Goal: Information Seeking & Learning: Learn about a topic

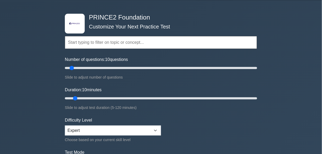
scroll to position [16, 0]
drag, startPoint x: 71, startPoint y: 69, endPoint x: 68, endPoint y: 67, distance: 4.3
type input "5"
click at [68, 67] on input "Number of questions: 5 questions" at bounding box center [161, 68] width 192 height 6
drag, startPoint x: 74, startPoint y: 97, endPoint x: 70, endPoint y: 97, distance: 4.0
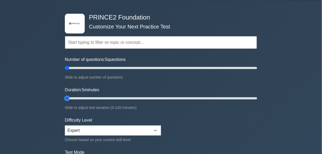
type input "5"
click at [70, 97] on input "Duration: 5 minutes" at bounding box center [161, 98] width 192 height 6
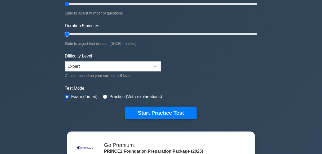
scroll to position [82, 0]
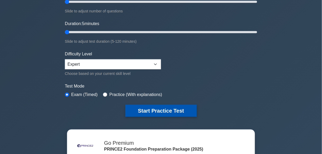
click at [148, 109] on button "Start Practice Test" at bounding box center [160, 111] width 71 height 12
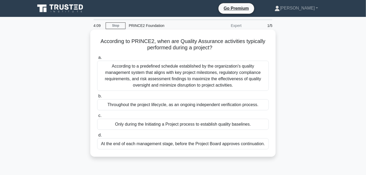
click at [179, 76] on div "According to a predefined schedule established by the organization's quality ma…" at bounding box center [182, 76] width 171 height 30
click at [97, 60] on input "a. According to a predefined schedule established by the organization's quality…" at bounding box center [97, 57] width 0 height 3
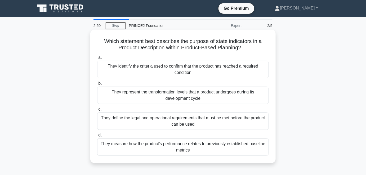
click at [252, 69] on div "They identify the criteria used to confirm that the product has reached a requi…" at bounding box center [182, 69] width 171 height 17
click at [97, 60] on input "a. They identify the criteria used to confirm that the product has reached a re…" at bounding box center [97, 57] width 0 height 3
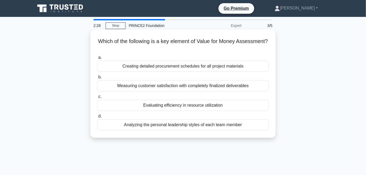
click at [249, 104] on div "Evaluating efficiency in resource utilization" at bounding box center [182, 105] width 171 height 11
click at [97, 99] on input "c. Evaluating efficiency in resource utilization" at bounding box center [97, 96] width 0 height 3
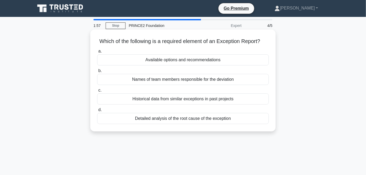
click at [258, 65] on div "Available options and recommendations" at bounding box center [182, 59] width 171 height 11
click at [97, 53] on input "a. Available options and recommendations" at bounding box center [97, 51] width 0 height 3
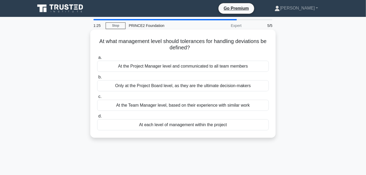
click at [247, 86] on div "Only at the Project Board level, as they are the ultimate decision-makers" at bounding box center [182, 85] width 171 height 11
click at [97, 79] on input "b. Only at the Project Board level, as they are the ultimate decision-makers" at bounding box center [97, 77] width 0 height 3
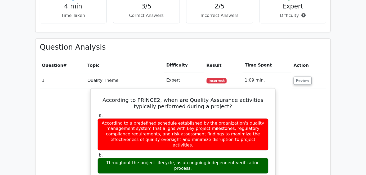
scroll to position [344, 0]
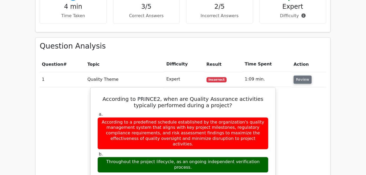
click at [303, 76] on button "Review" at bounding box center [302, 80] width 18 height 8
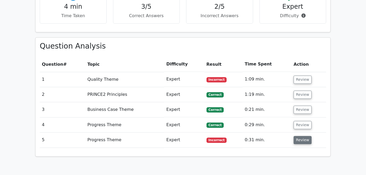
click at [301, 136] on button "Review" at bounding box center [302, 140] width 18 height 8
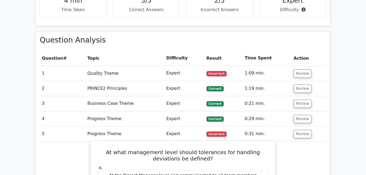
scroll to position [350, 0]
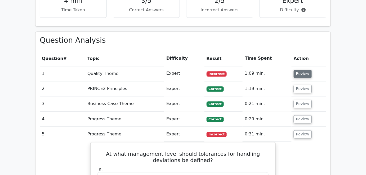
click at [300, 70] on button "Review" at bounding box center [302, 74] width 18 height 8
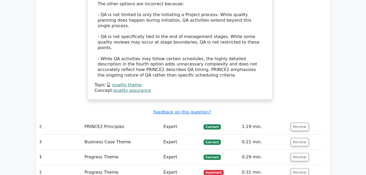
scroll to position [627, 0]
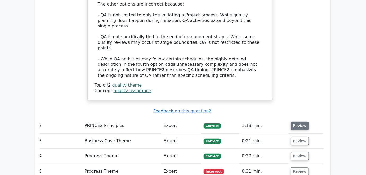
click at [298, 122] on button "Review" at bounding box center [299, 126] width 18 height 8
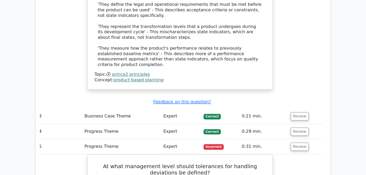
scroll to position [963, 0]
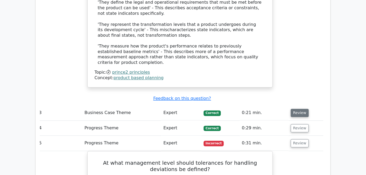
click at [293, 109] on button "Review" at bounding box center [299, 113] width 18 height 8
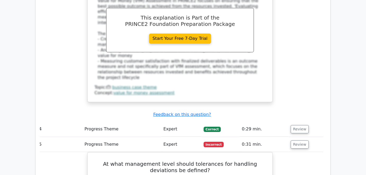
scroll to position [1200, 0]
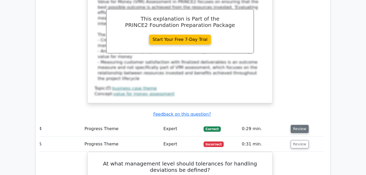
click at [302, 125] on button "Review" at bounding box center [299, 129] width 18 height 8
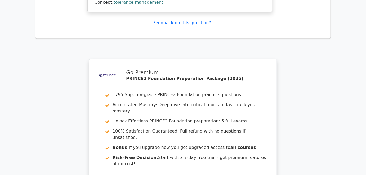
scroll to position [1866, 0]
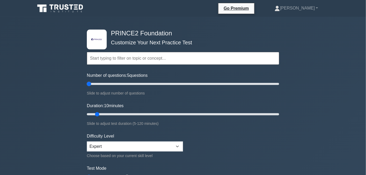
drag, startPoint x: 94, startPoint y: 83, endPoint x: 91, endPoint y: 81, distance: 3.4
type input "5"
click at [91, 81] on input "Number of questions: 5 questions" at bounding box center [183, 84] width 192 height 6
drag, startPoint x: 97, startPoint y: 114, endPoint x: 91, endPoint y: 115, distance: 5.9
type input "5"
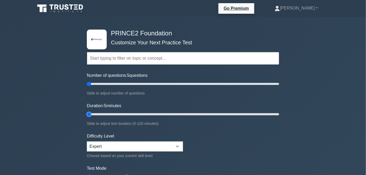
click at [91, 115] on input "Duration: 5 minutes" at bounding box center [183, 114] width 192 height 6
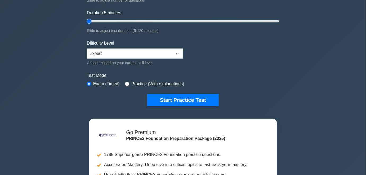
scroll to position [93, 0]
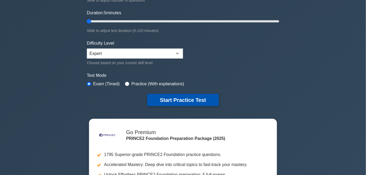
click at [180, 98] on button "Start Practice Test" at bounding box center [182, 100] width 71 height 12
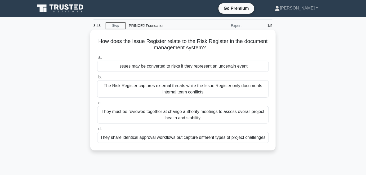
click at [164, 140] on div "They share identical approval workflows but capture different types of project …" at bounding box center [182, 137] width 171 height 11
click at [97, 131] on input "d. They share identical approval workflows but capture different types of proje…" at bounding box center [97, 129] width 0 height 3
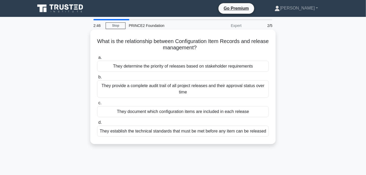
click at [169, 132] on div "They establish the technical standards that must be met before any item can be …" at bounding box center [182, 131] width 171 height 11
click at [97, 125] on input "d. They establish the technical standards that must be met before any item can …" at bounding box center [97, 122] width 0 height 3
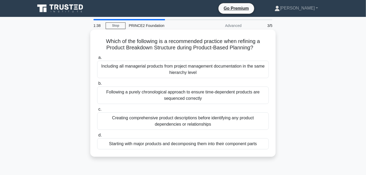
click at [170, 124] on div "Creating comprehensive product descriptions before identifying any product depe…" at bounding box center [182, 121] width 171 height 17
click at [97, 111] on input "c. Creating comprehensive product descriptions before identifying any product d…" at bounding box center [97, 109] width 0 height 3
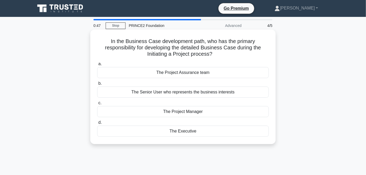
click at [179, 115] on div "The Project Manager" at bounding box center [182, 111] width 171 height 11
click at [97, 105] on input "c. The Project Manager" at bounding box center [97, 103] width 0 height 3
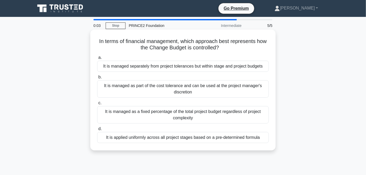
click at [248, 67] on div "It is managed separately from project tolerances but within stage and project b…" at bounding box center [182, 66] width 171 height 11
click at [97, 60] on input "a. It is managed separately from project tolerances but within stage and projec…" at bounding box center [97, 57] width 0 height 3
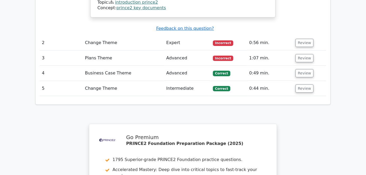
scroll to position [667, 0]
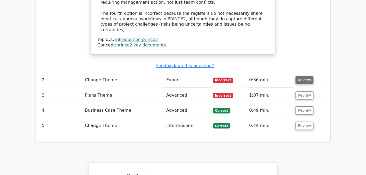
click at [305, 76] on button "Review" at bounding box center [304, 80] width 18 height 8
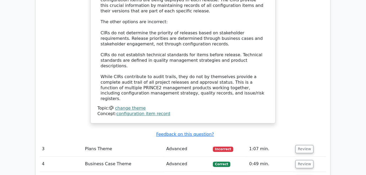
scroll to position [916, 0]
click at [299, 145] on button "Review" at bounding box center [304, 149] width 18 height 8
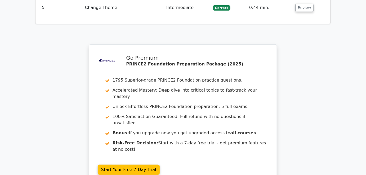
scroll to position [1386, 0]
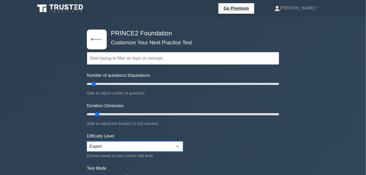
click at [144, 150] on select "Beginner Intermediate Expert" at bounding box center [135, 147] width 96 height 10
select select "intermediate"
click at [87, 142] on select "Beginner Intermediate Expert" at bounding box center [135, 147] width 96 height 10
click at [186, 162] on form "Topics Introduction to PRINCE2 PRINCE2 Principles Organization Theme Business C…" at bounding box center [183, 117] width 192 height 163
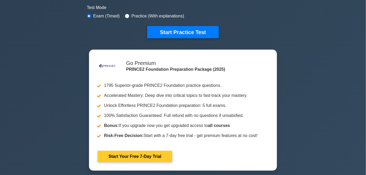
scroll to position [161, 0]
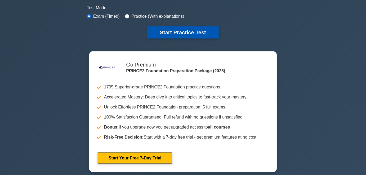
click at [189, 32] on button "Start Practice Test" at bounding box center [182, 32] width 71 height 12
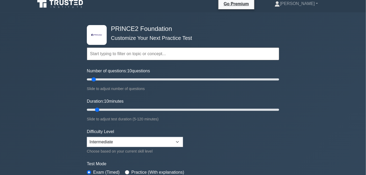
scroll to position [0, 0]
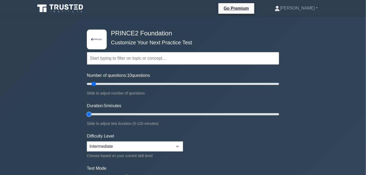
drag, startPoint x: 96, startPoint y: 115, endPoint x: 89, endPoint y: 115, distance: 6.3
type input "5"
click at [89, 115] on input "Duration: 5 minutes" at bounding box center [183, 114] width 192 height 6
drag, startPoint x: 94, startPoint y: 83, endPoint x: 89, endPoint y: 84, distance: 5.5
type input "5"
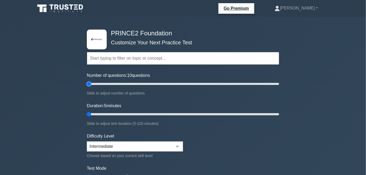
click at [89, 84] on input "Number of questions: 10 questions" at bounding box center [183, 84] width 192 height 6
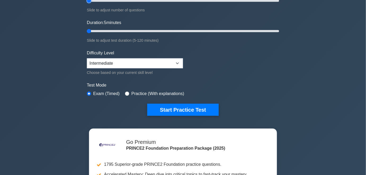
scroll to position [83, 0]
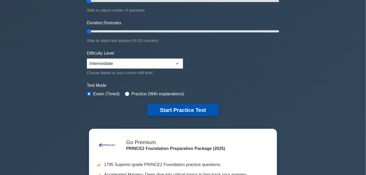
click at [179, 110] on button "Start Practice Test" at bounding box center [182, 110] width 71 height 12
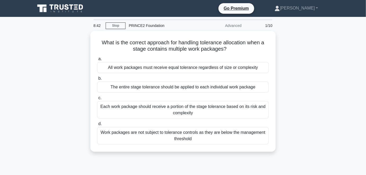
click at [179, 110] on div "Each work package should receive a portion of the stage tolerance based on its …" at bounding box center [182, 109] width 171 height 17
click at [97, 100] on input "c. Each work package should receive a portion of the stage tolerance based on i…" at bounding box center [97, 98] width 0 height 3
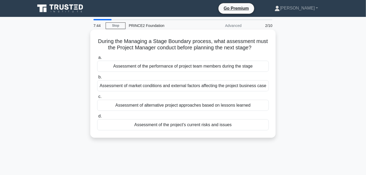
click at [155, 124] on div "Assessment of the project's current risks and issues" at bounding box center [182, 125] width 171 height 11
click at [97, 118] on input "d. Assessment of the project's current risks and issues" at bounding box center [97, 116] width 0 height 3
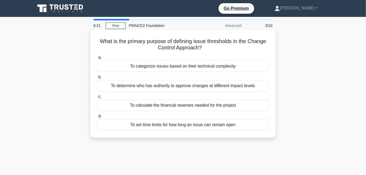
click at [151, 70] on div "To categorize issues based on their technical complexity" at bounding box center [182, 66] width 171 height 11
click at [97, 60] on input "a. To categorize issues based on their technical complexity" at bounding box center [97, 57] width 0 height 3
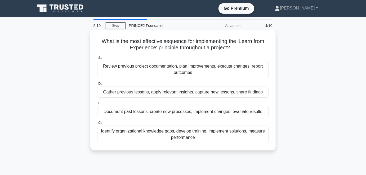
click at [114, 93] on div "Gather previous lessons, apply relevant insights, capture new lessons, share fi…" at bounding box center [182, 92] width 171 height 11
click at [97, 85] on input "b. Gather previous lessons, apply relevant insights, capture new lessons, share…" at bounding box center [97, 83] width 0 height 3
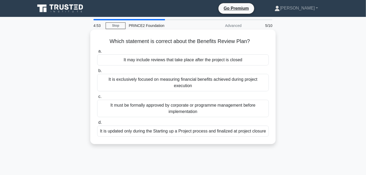
click at [154, 60] on div "It may include reviews that take place after the project is closed" at bounding box center [182, 59] width 171 height 11
click at [97, 53] on input "a. It may include reviews that take place after the project is closed" at bounding box center [97, 51] width 0 height 3
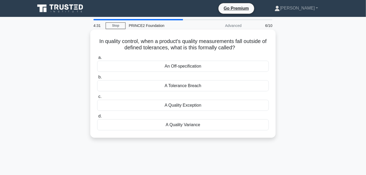
click at [166, 65] on div "An Off-specification" at bounding box center [182, 66] width 171 height 11
click at [97, 60] on input "a. An Off-specification" at bounding box center [97, 57] width 0 height 3
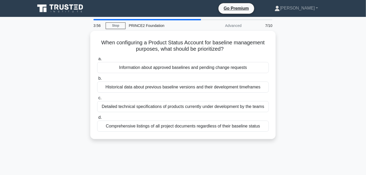
click at [166, 65] on div "Information about approved baselines and pending change requests" at bounding box center [182, 67] width 171 height 11
click at [97, 61] on input "a. Information about approved baselines and pending change requests" at bounding box center [97, 58] width 0 height 3
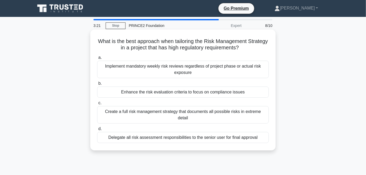
click at [121, 91] on div "Enhance the risk evaluation criteria to focus on compliance issues" at bounding box center [182, 92] width 171 height 11
click at [97, 85] on input "b. Enhance the risk evaluation criteria to focus on compliance issues" at bounding box center [97, 83] width 0 height 3
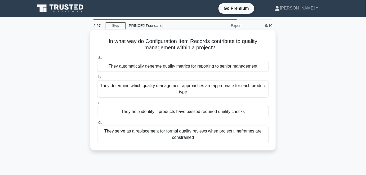
click at [142, 116] on div "They help identify if products have passed required quality checks" at bounding box center [182, 111] width 171 height 11
click at [97, 105] on input "c. They help identify if products have passed required quality checks" at bounding box center [97, 103] width 0 height 3
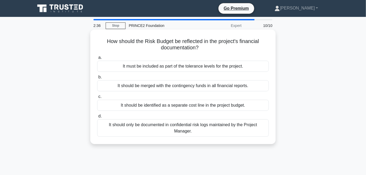
click at [141, 111] on div "It should be identified as a separate cost line in the project budget." at bounding box center [182, 105] width 171 height 11
click at [97, 99] on input "c. It should be identified as a separate cost line in the project budget." at bounding box center [97, 96] width 0 height 3
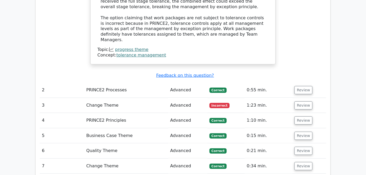
scroll to position [691, 0]
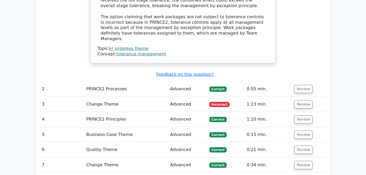
click at [298, 97] on td "Review" at bounding box center [309, 104] width 34 height 15
click at [303, 101] on button "Review" at bounding box center [303, 105] width 18 height 8
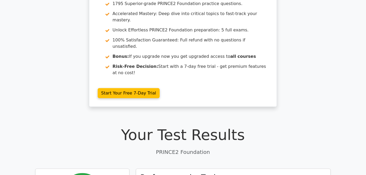
scroll to position [52, 0]
